Goal: Task Accomplishment & Management: Use online tool/utility

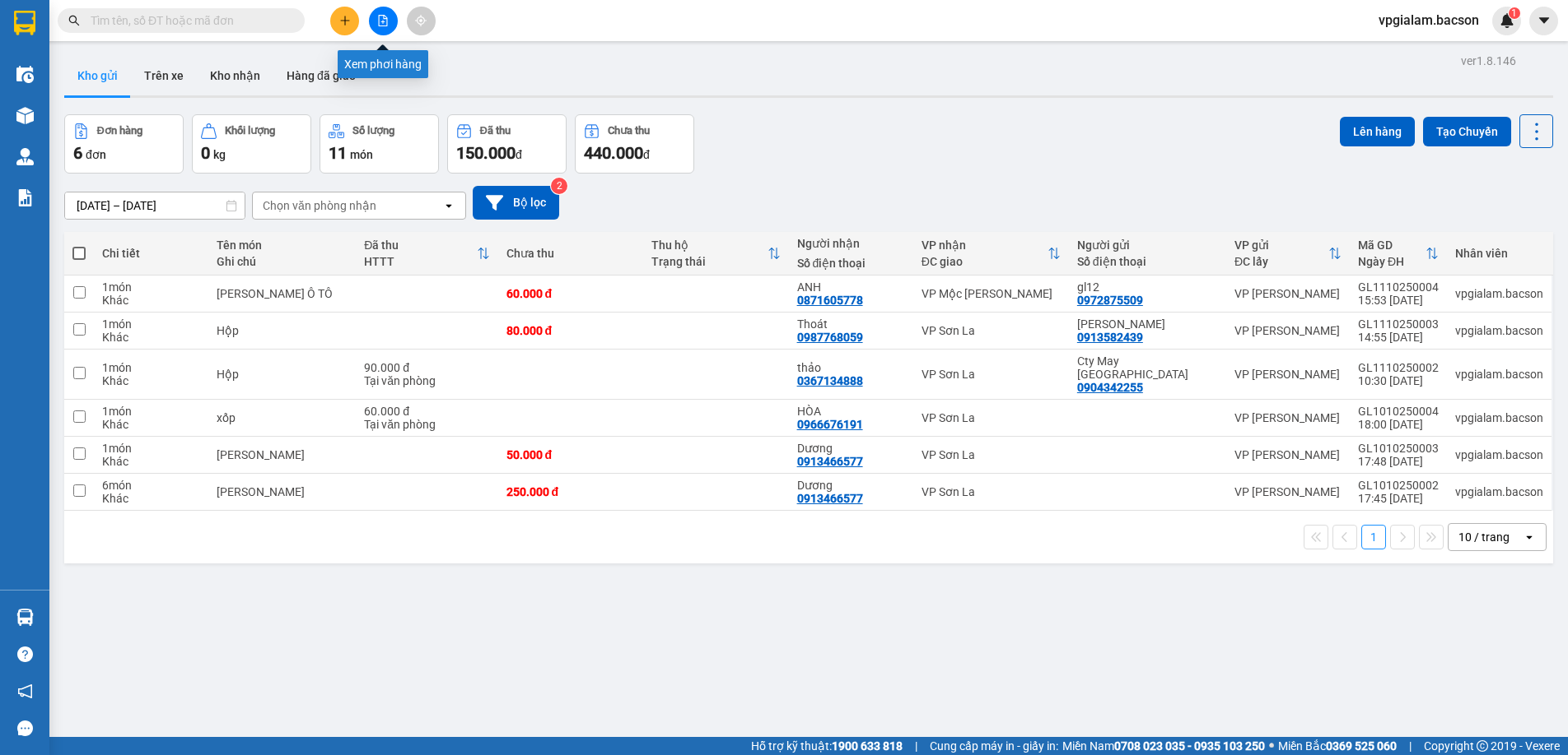
click at [383, 19] on icon "file-add" at bounding box center [383, 20] width 9 height 12
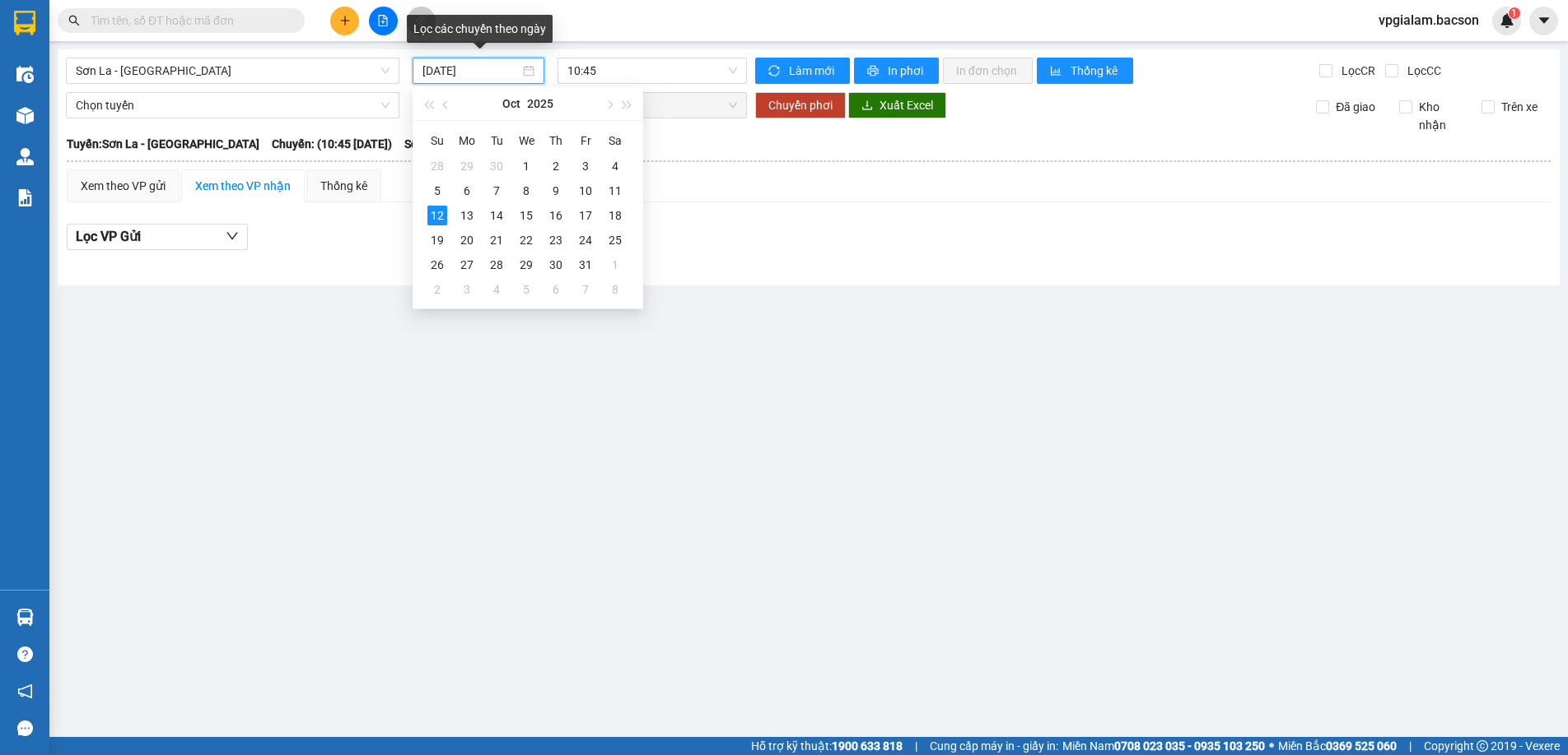
click at [485, 76] on input "[DATE]" at bounding box center [471, 71] width 97 height 18
click at [583, 187] on div "10" at bounding box center [585, 191] width 20 height 20
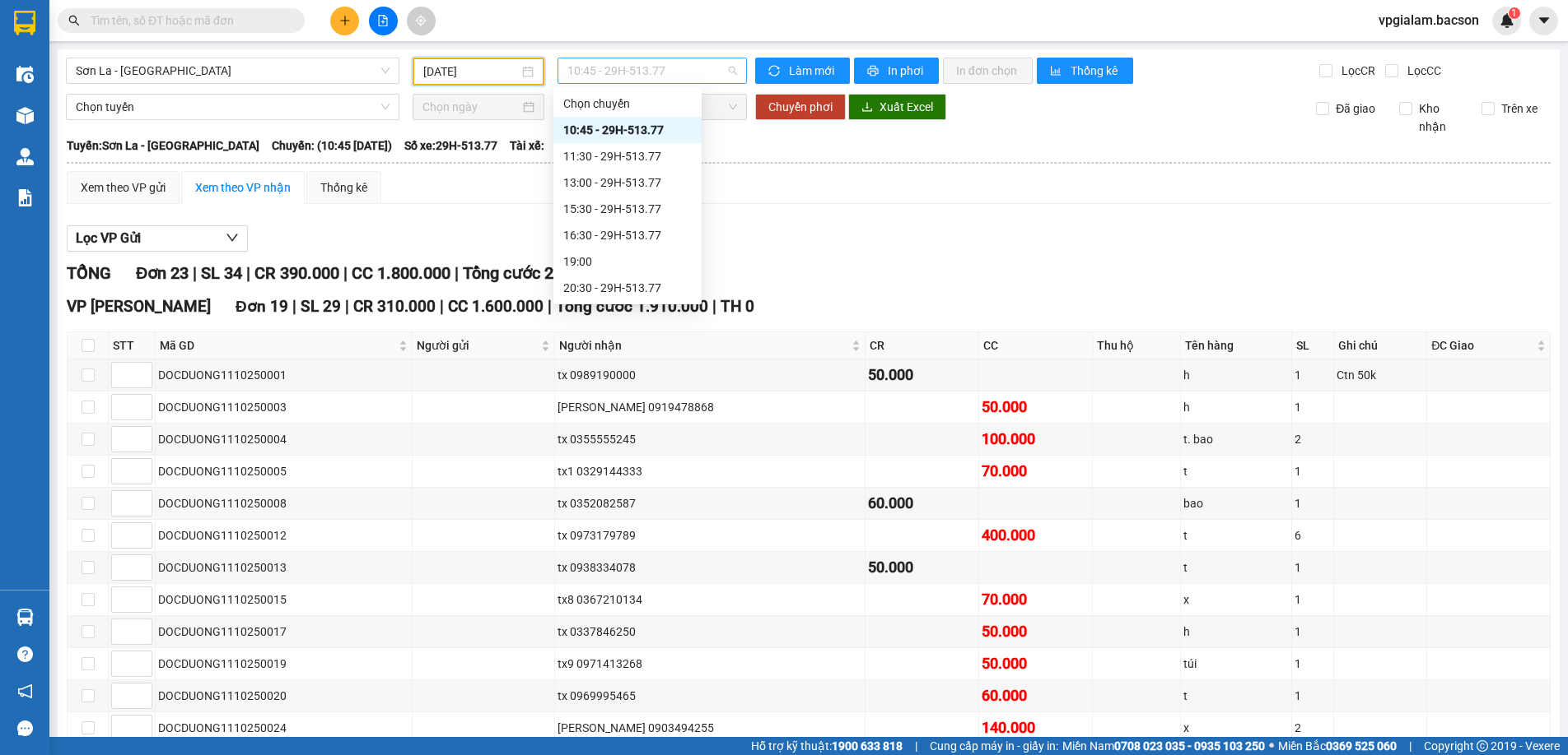
click at [621, 69] on span "10:45 - 29H-513.77" at bounding box center [652, 71] width 169 height 25
click at [622, 210] on div "15:30 - 29H-513.77" at bounding box center [627, 209] width 129 height 18
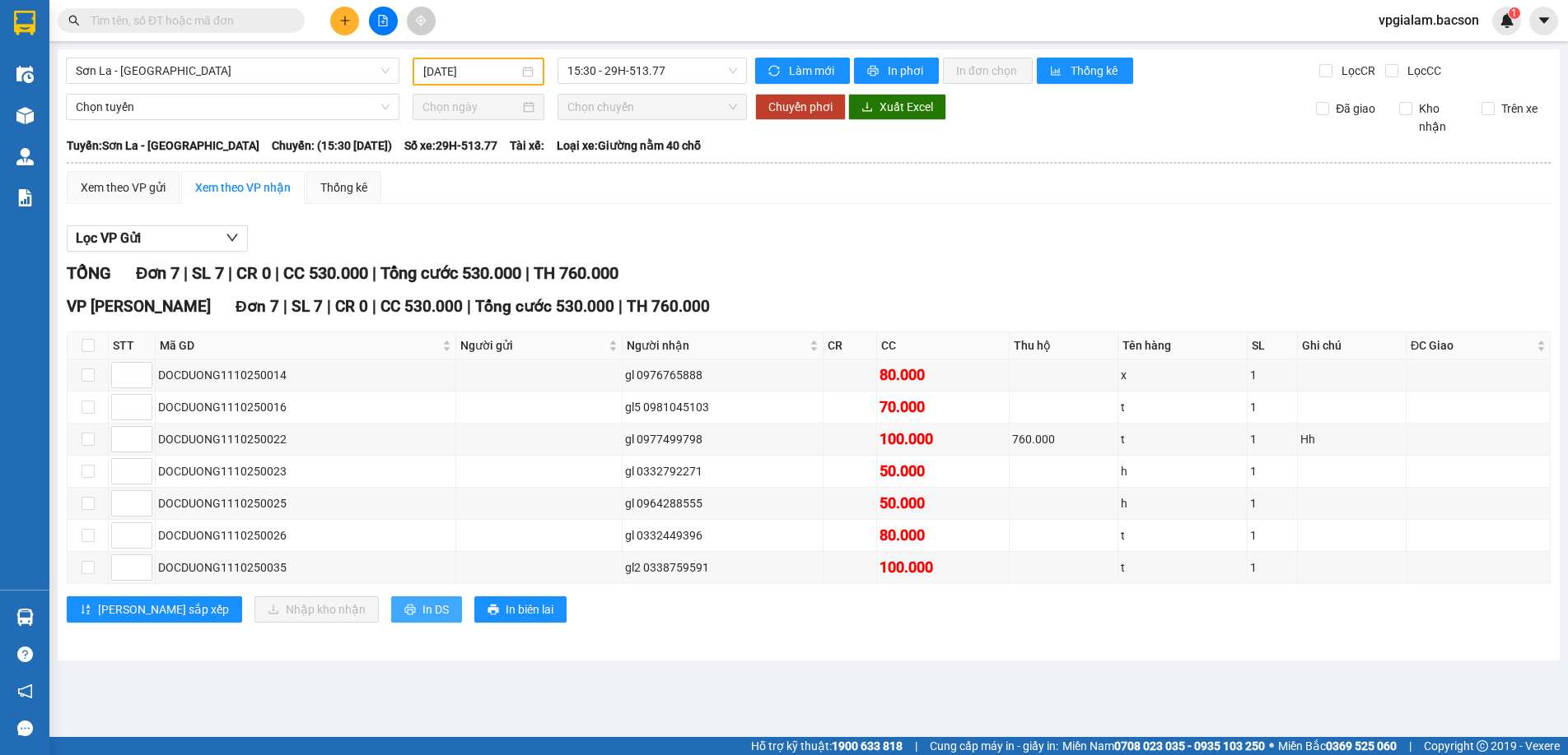
click at [391, 615] on button "In DS" at bounding box center [426, 609] width 71 height 26
click at [653, 73] on span "15:30 - 29H-513.77" at bounding box center [652, 71] width 169 height 25
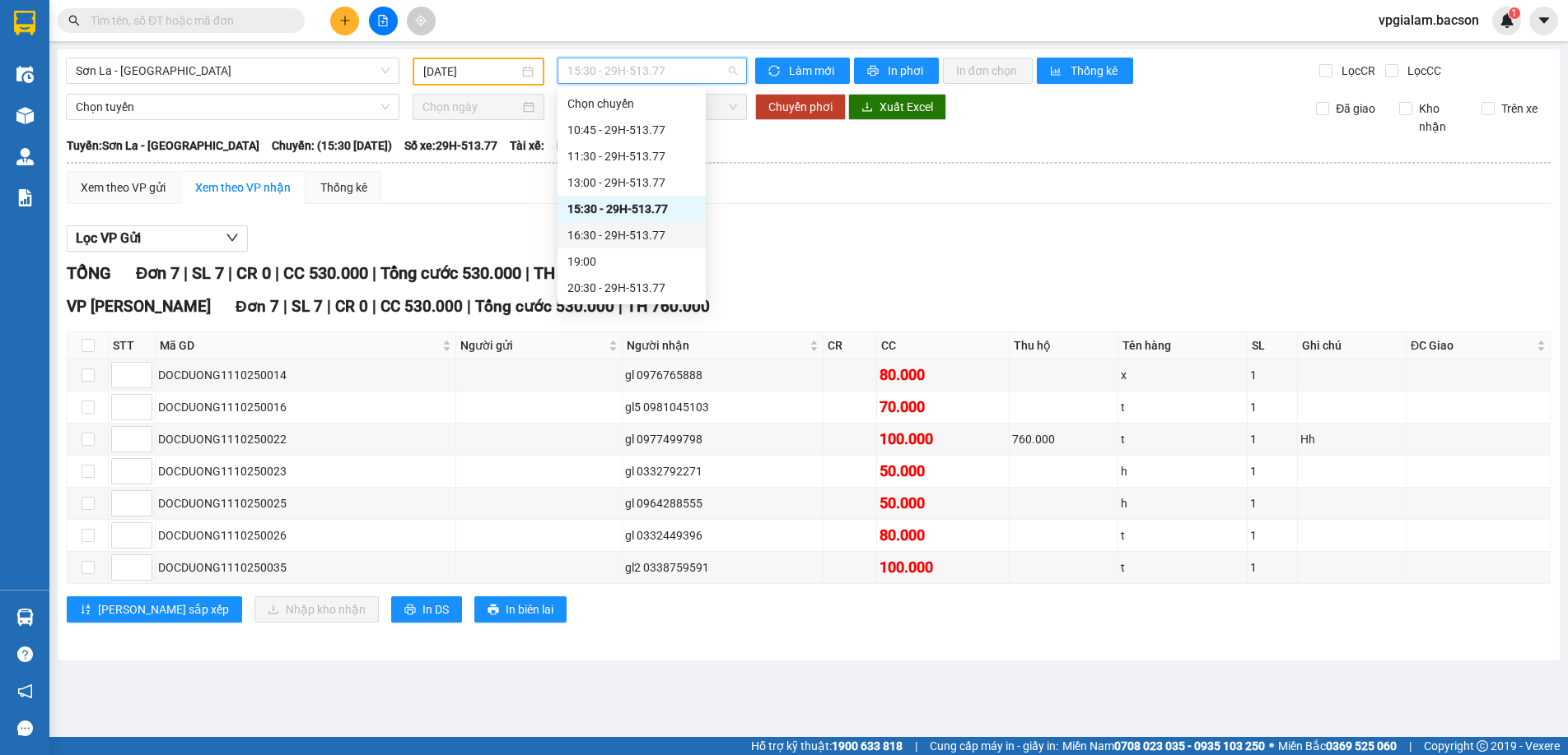
scroll to position [79, 0]
click at [625, 231] on div "21:30 - 29H-513.77" at bounding box center [631, 235] width 129 height 18
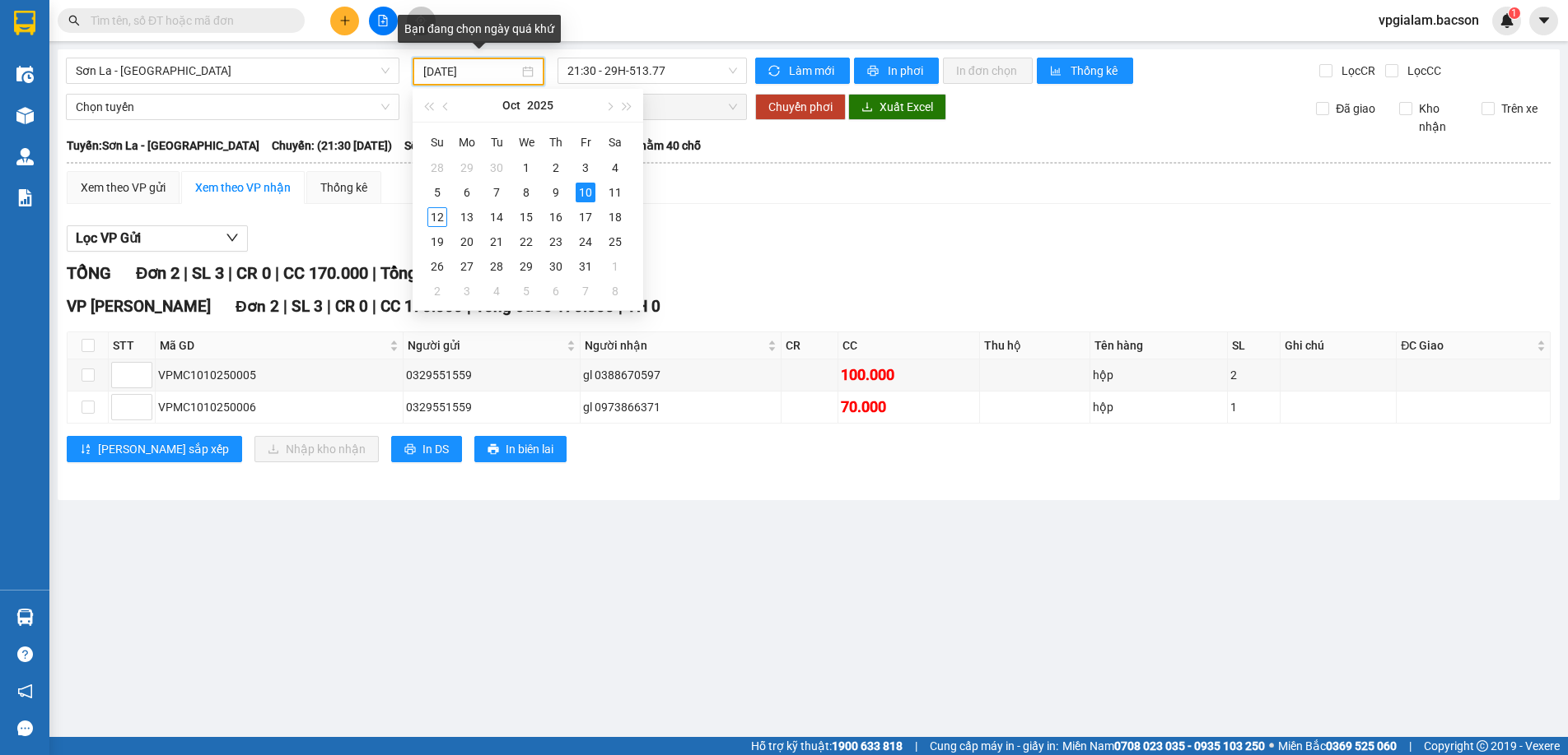
click at [504, 67] on input "[DATE]" at bounding box center [471, 71] width 95 height 18
click at [615, 191] on div "11" at bounding box center [615, 192] width 20 height 20
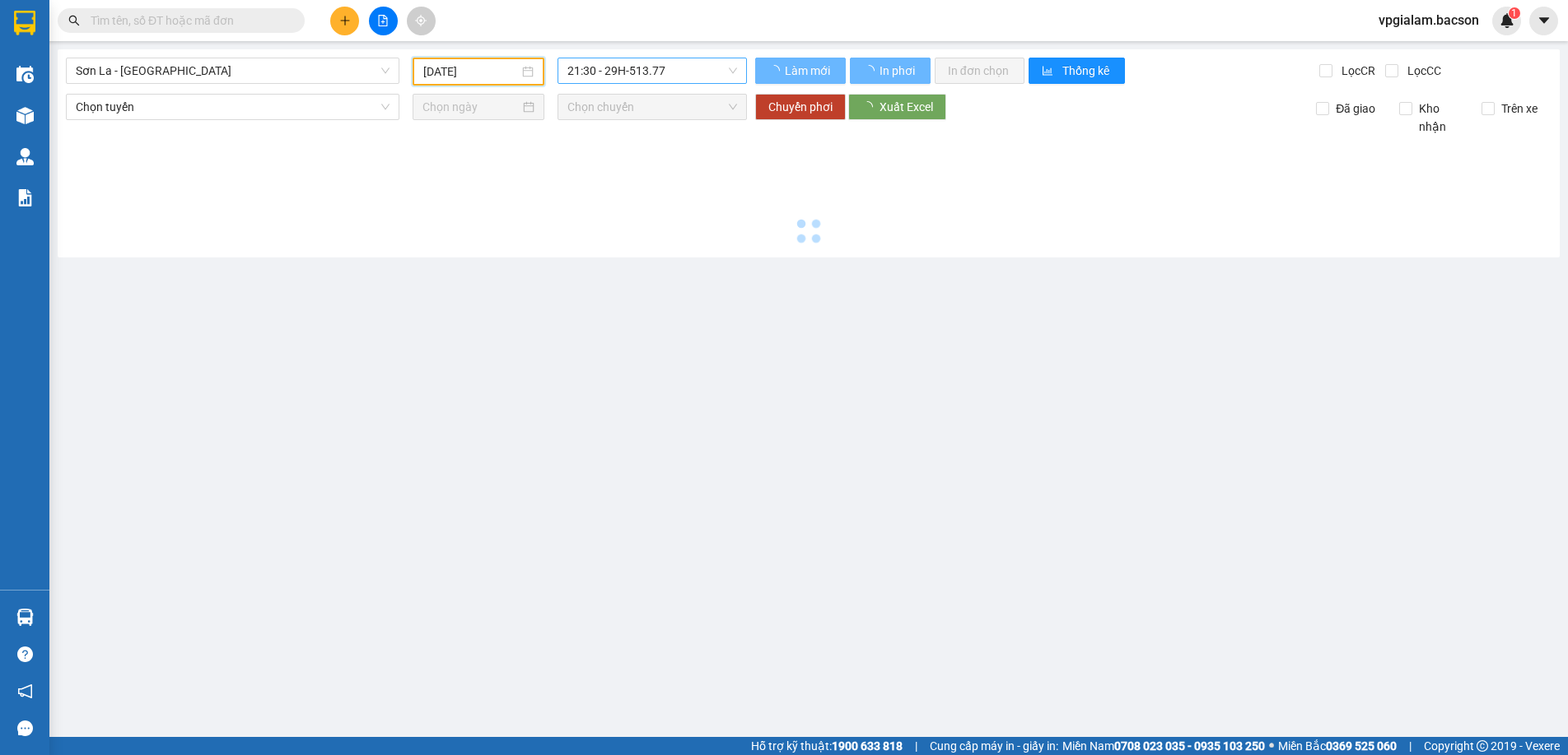
type input "[DATE]"
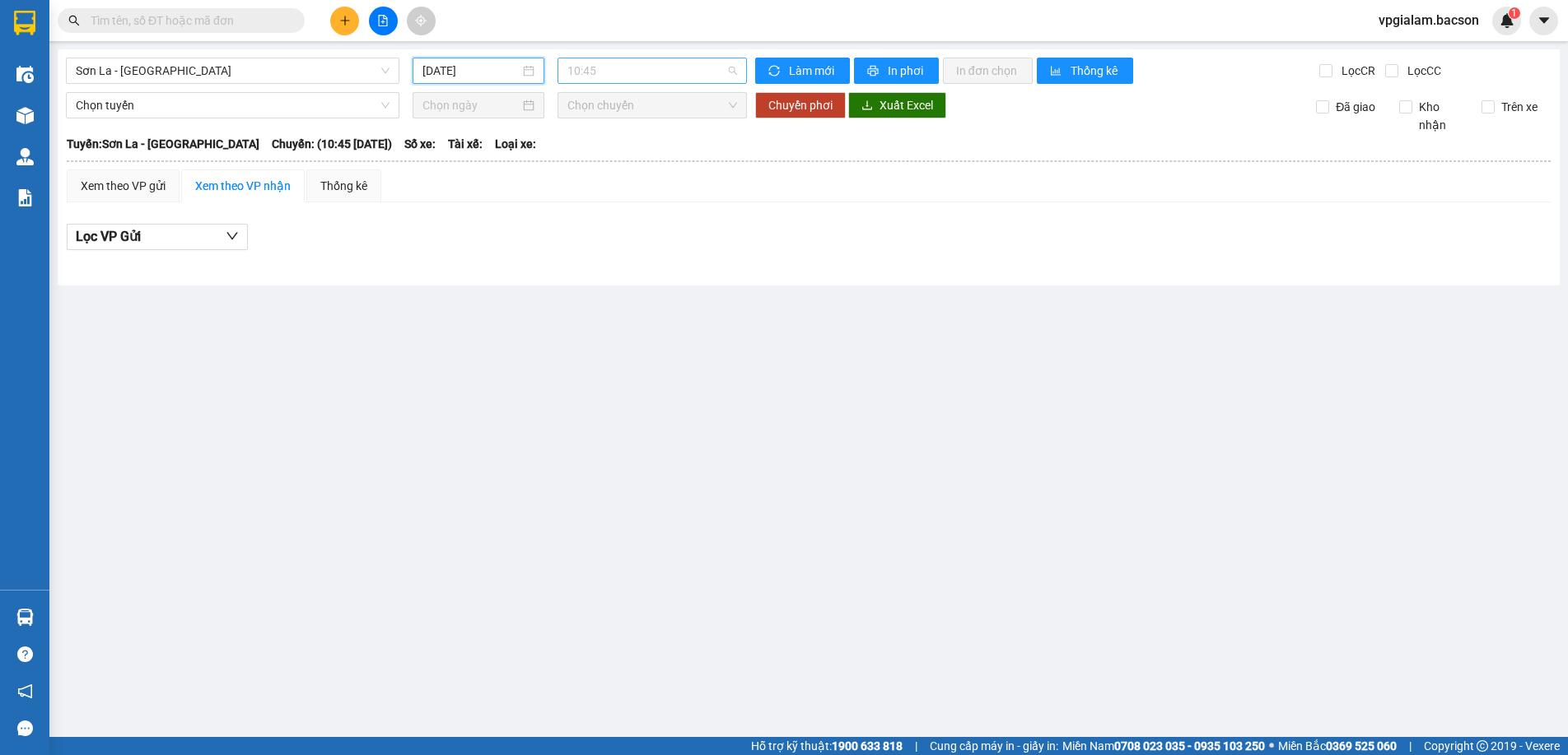
scroll to position [26, 0]
click at [632, 69] on span "10:45" at bounding box center [652, 71] width 169 height 25
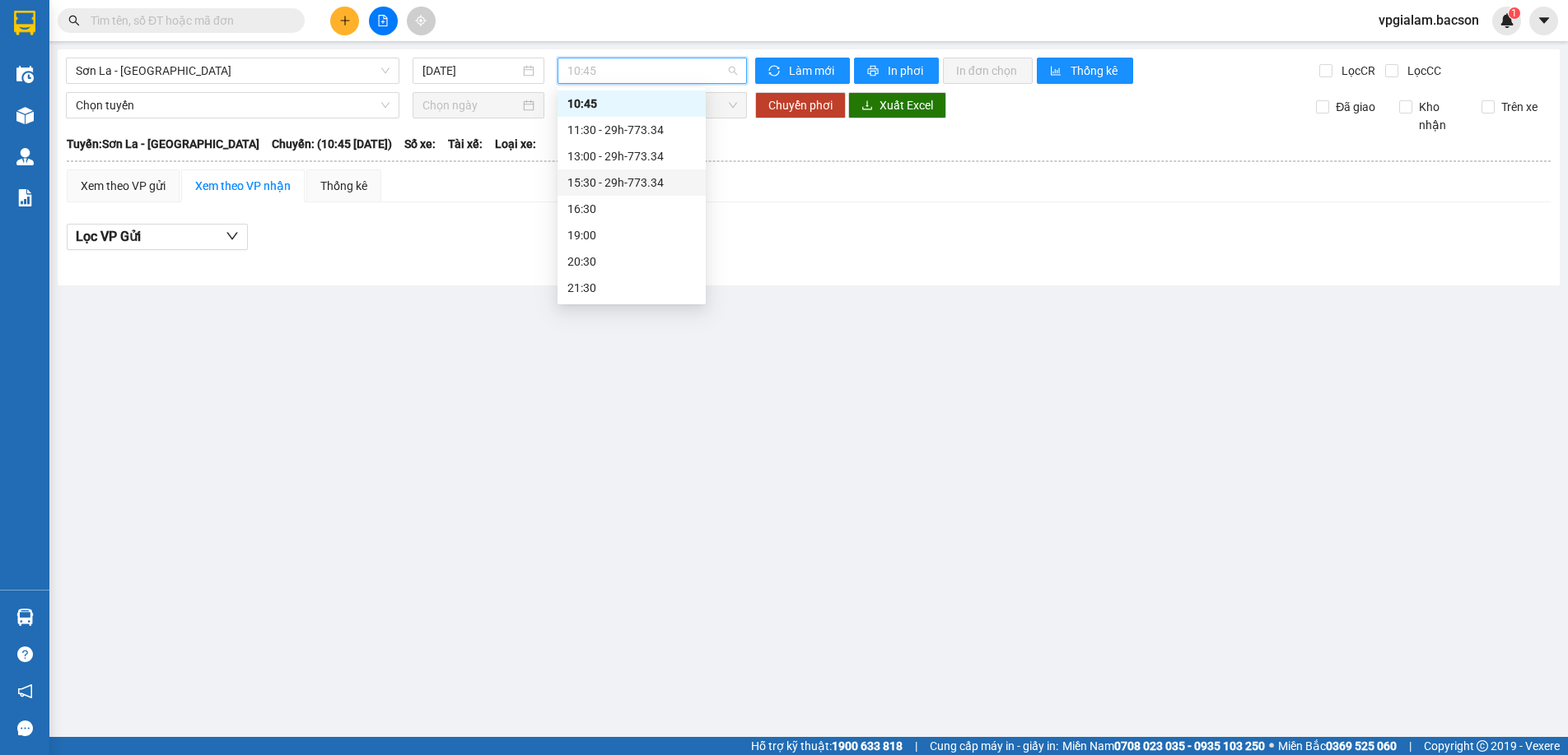
click at [637, 179] on div "15:30 - 29h-773.34" at bounding box center [631, 182] width 129 height 18
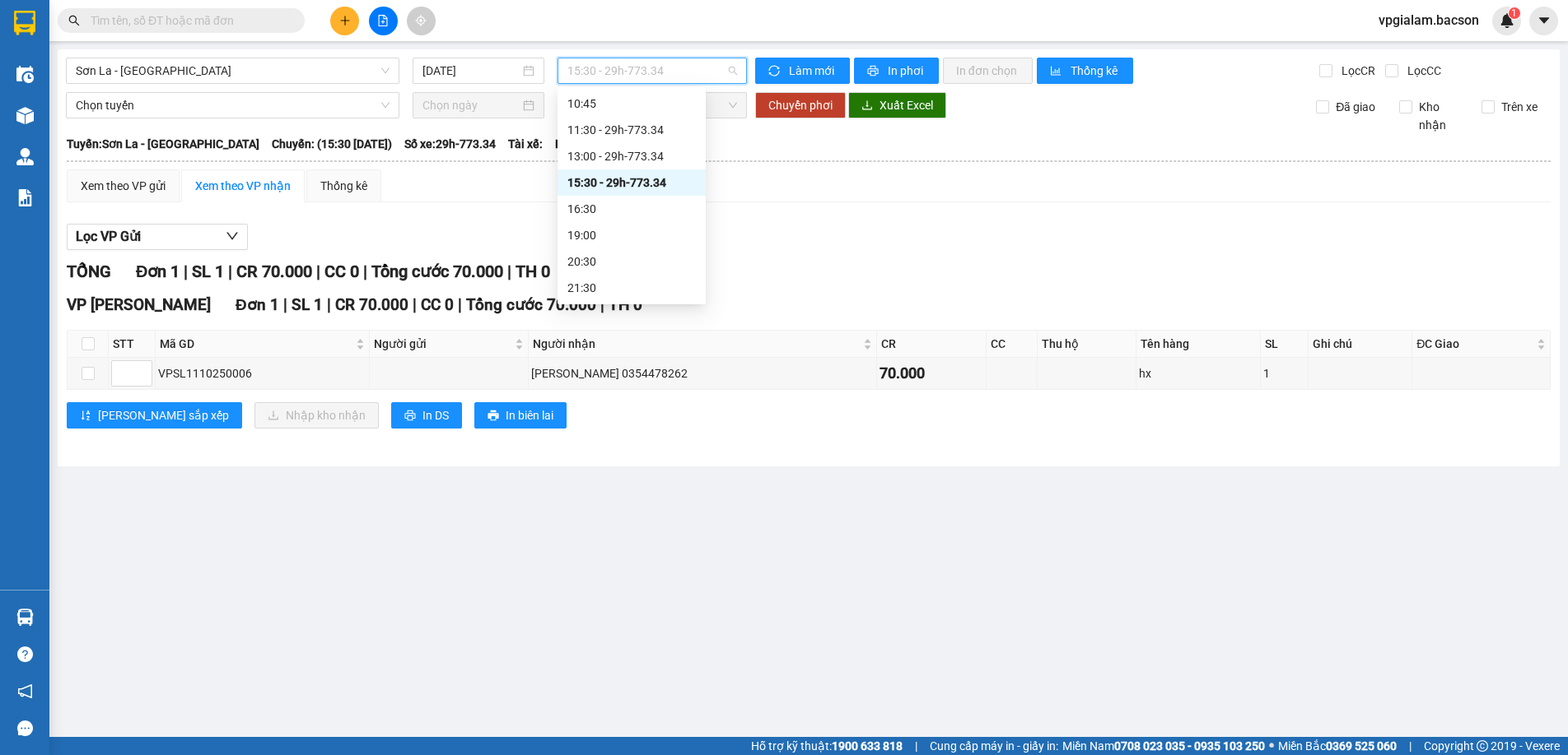
click at [644, 66] on span "15:30 - 29h-773.34" at bounding box center [652, 71] width 169 height 25
click at [634, 288] on div "22:30 - 29h-773.34" at bounding box center [631, 288] width 129 height 18
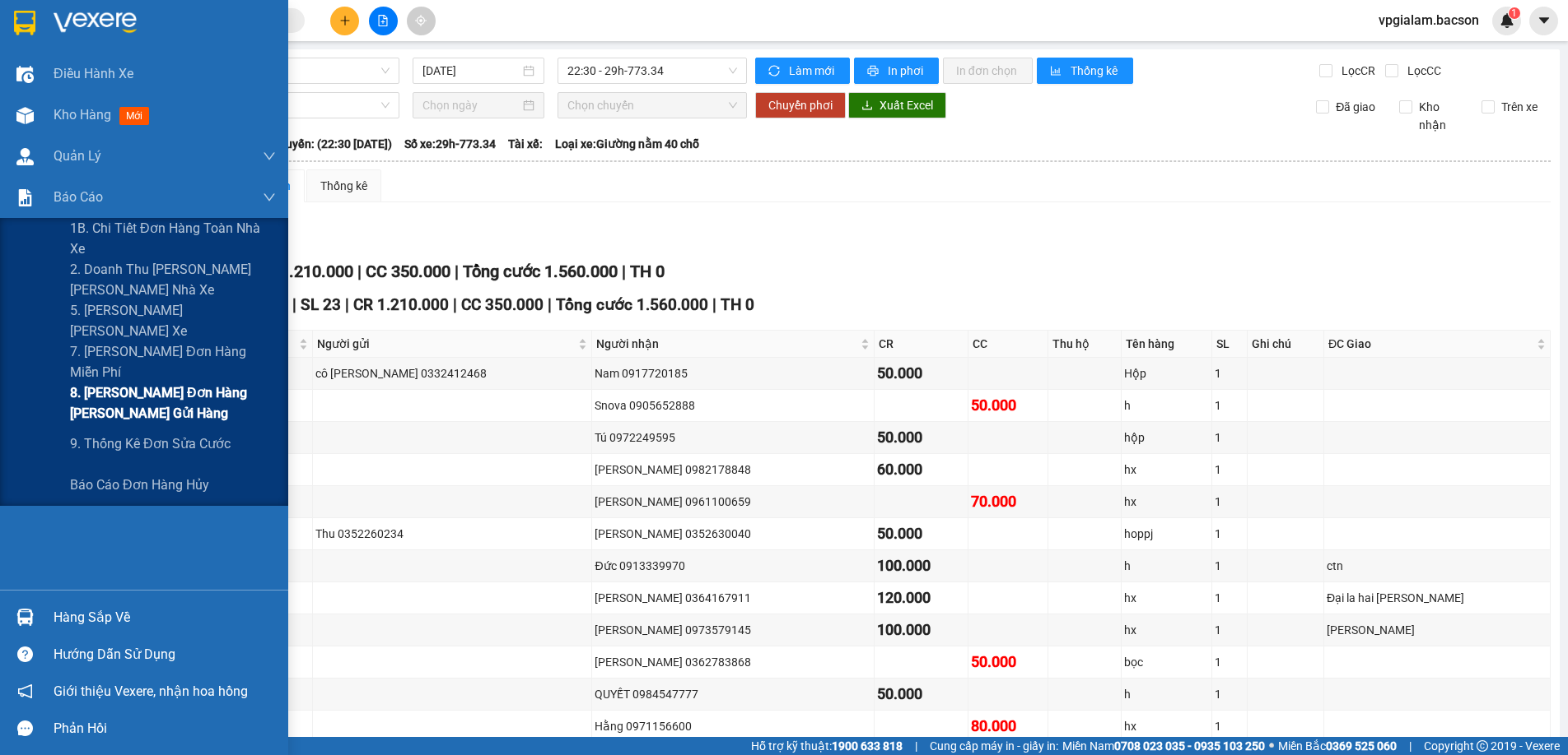
click at [133, 389] on span "8. [PERSON_NAME] đơn hàng [PERSON_NAME] gửi hàng" at bounding box center [173, 403] width 206 height 41
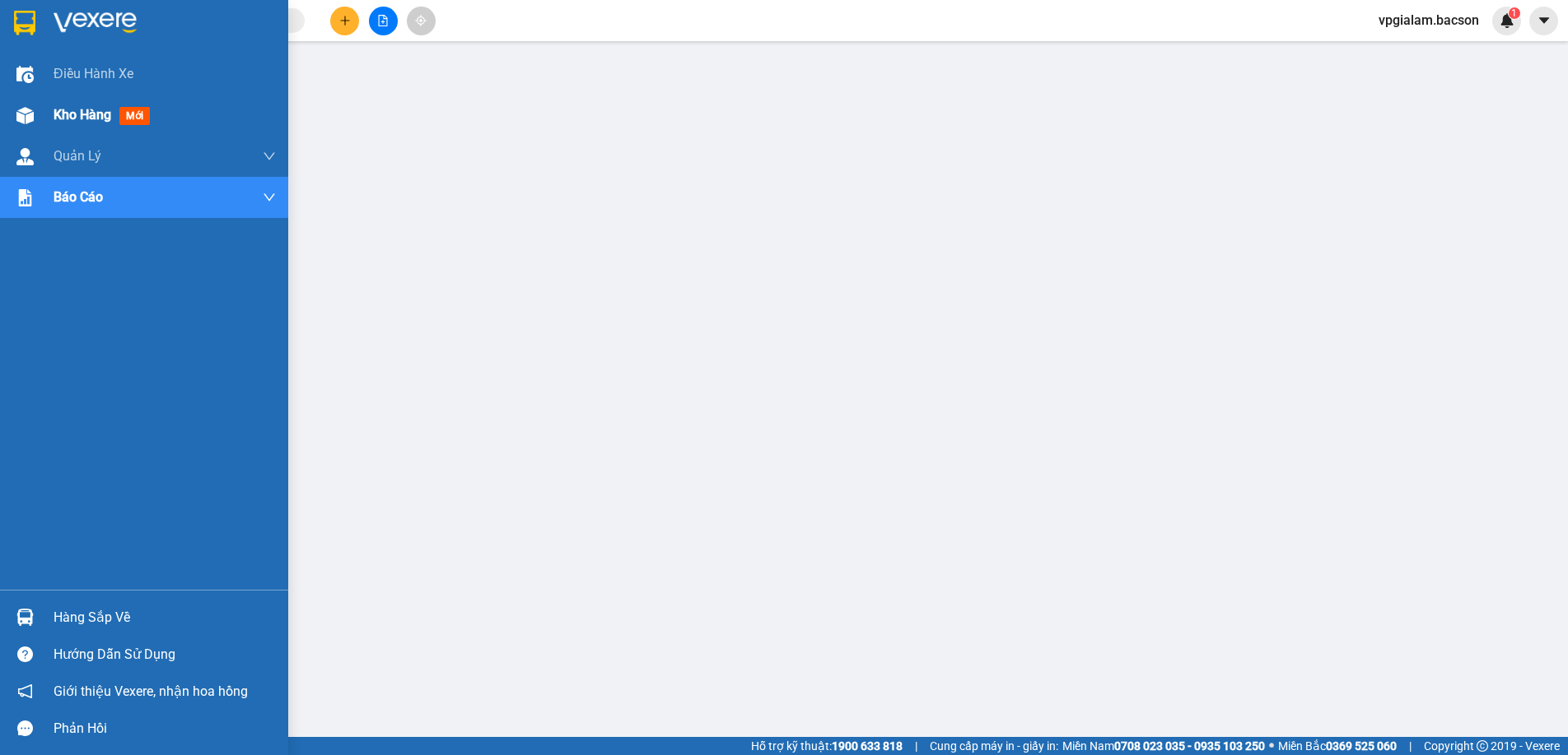
click at [74, 112] on span "Kho hàng" at bounding box center [83, 115] width 58 height 15
